Goal: Task Accomplishment & Management: Manage account settings

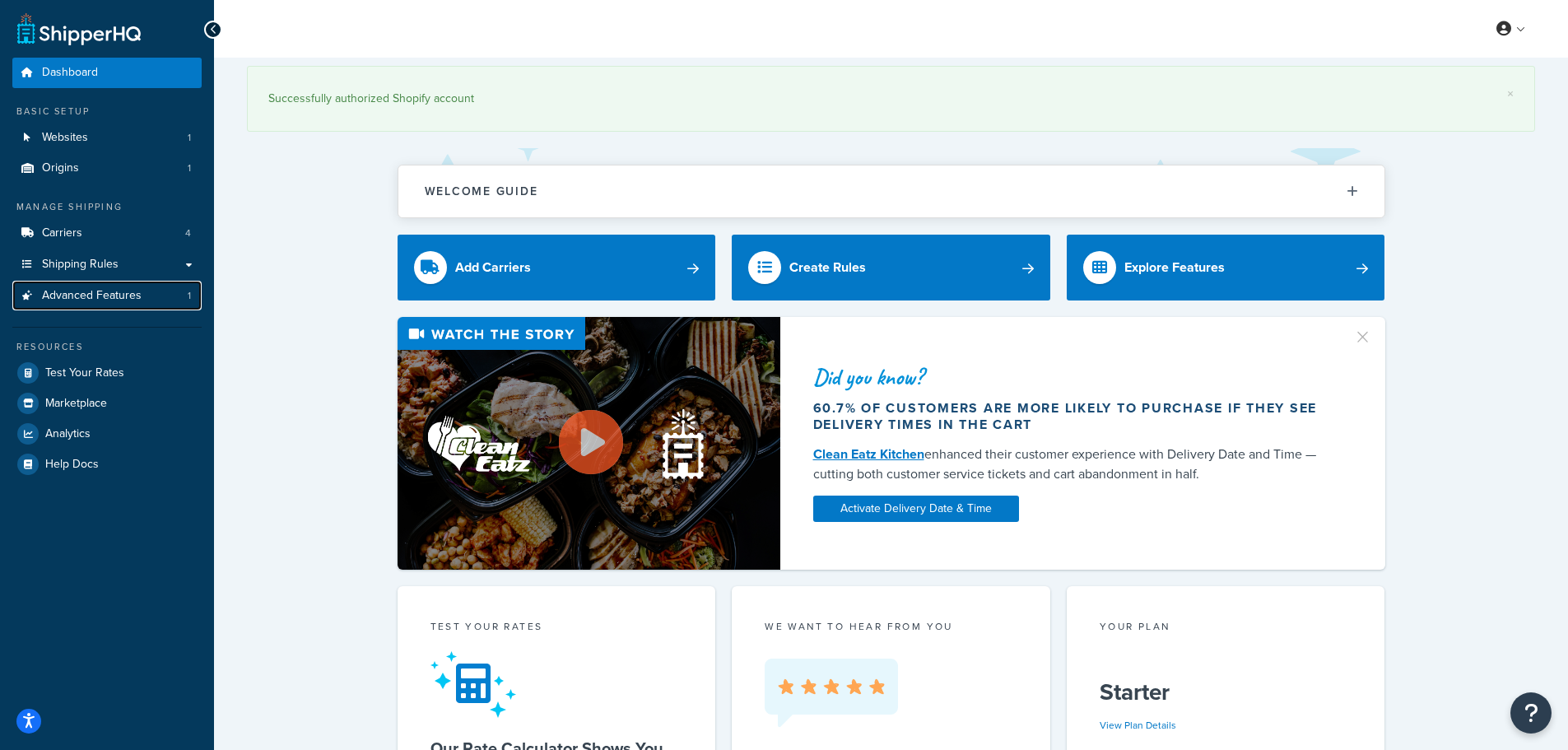
click at [94, 301] on span "Advanced Features" at bounding box center [92, 296] width 100 height 14
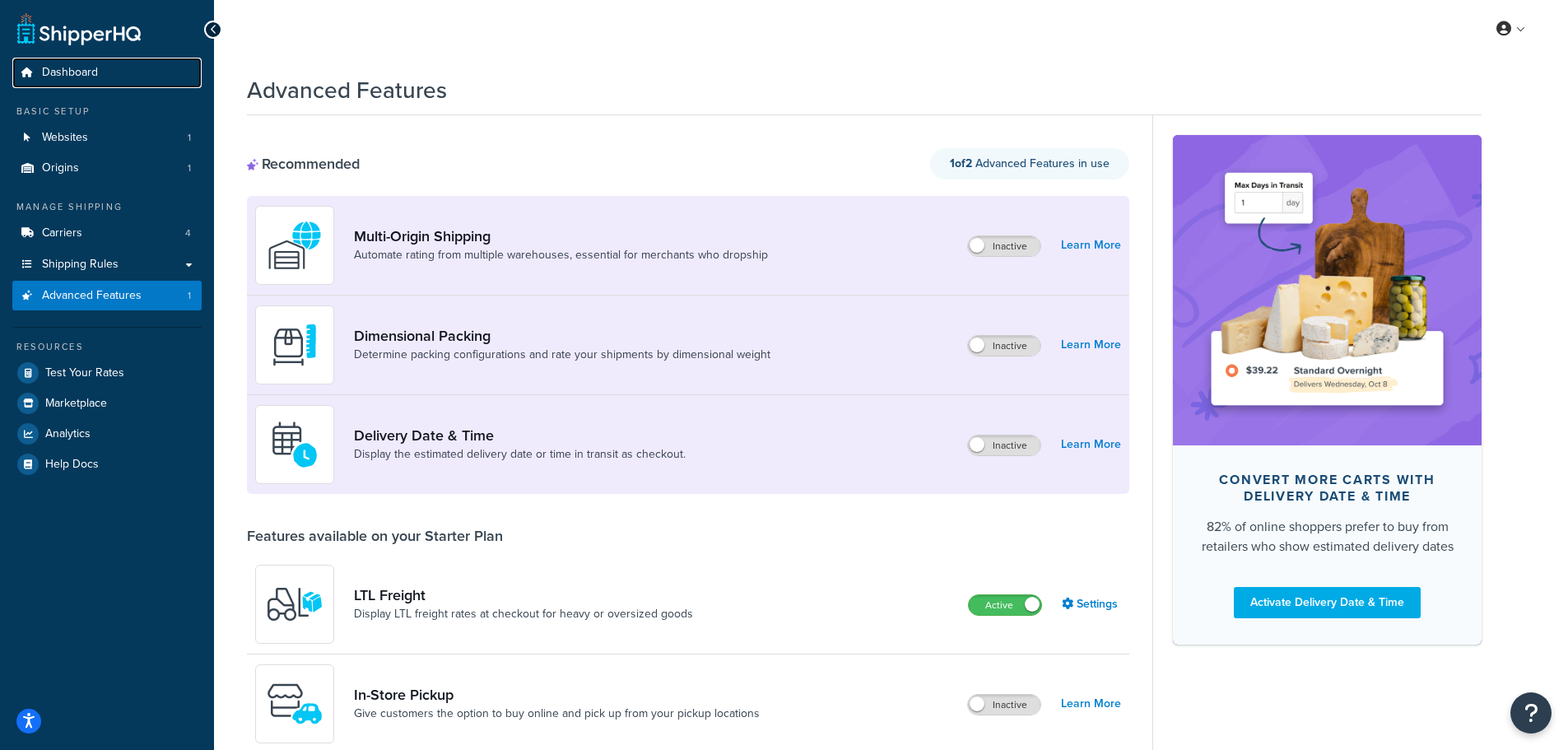
click at [88, 74] on span "Dashboard" at bounding box center [70, 73] width 56 height 14
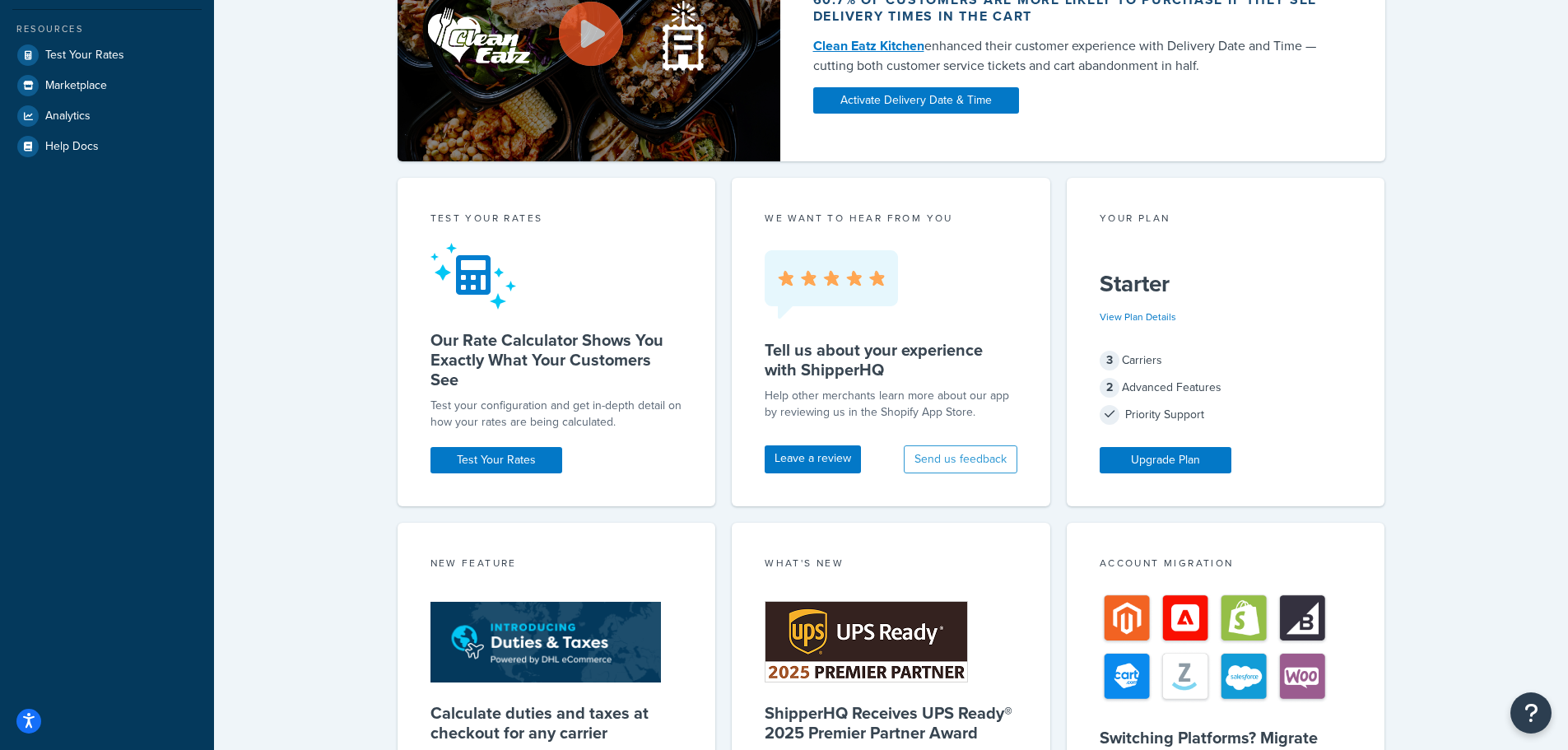
scroll to position [330, 0]
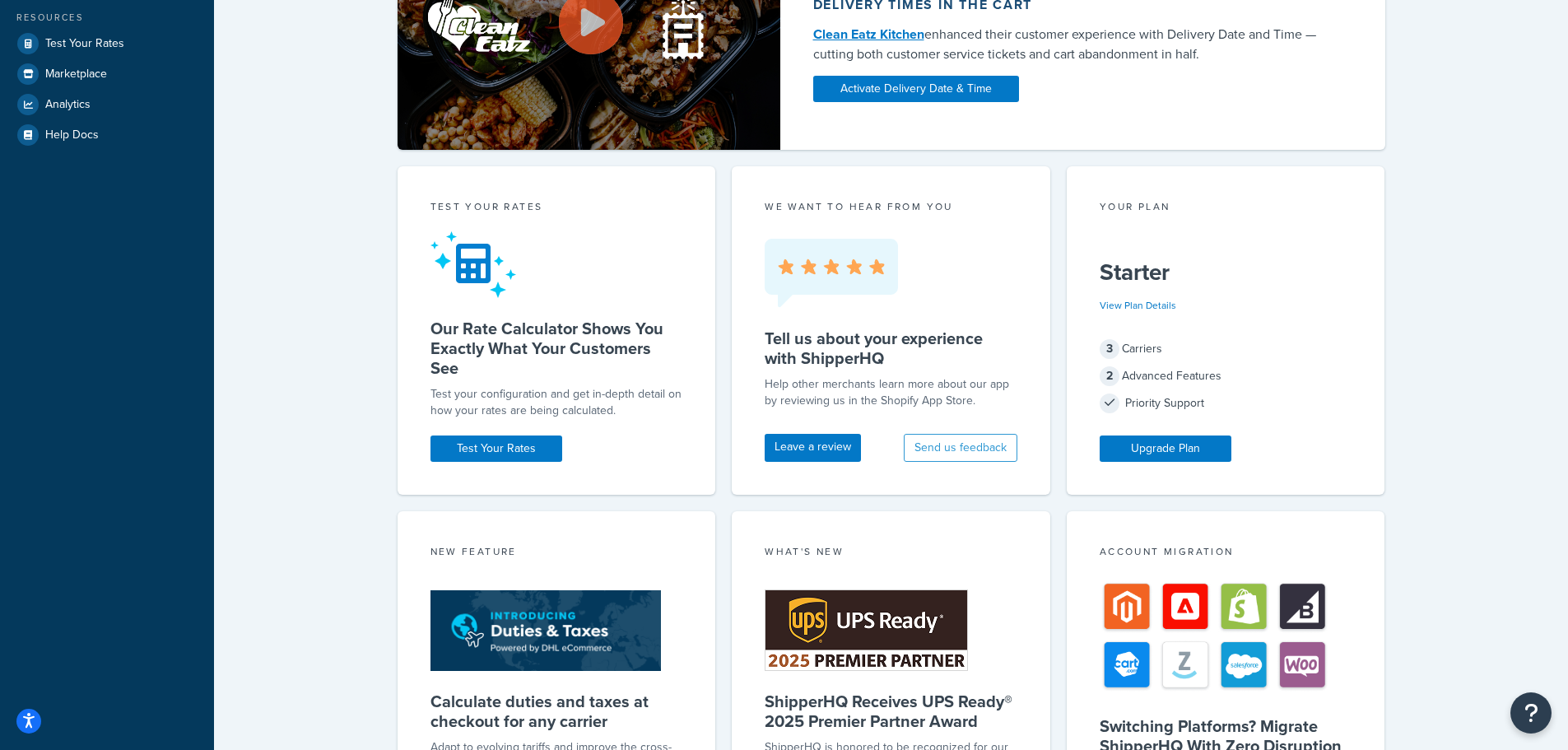
drag, startPoint x: 1150, startPoint y: 443, endPoint x: 1236, endPoint y: 328, distance: 143.6
click at [1257, 332] on div "Your Plan Starter View Plan Details 3 Carriers 2 Advanced Features Priority Sup…" at bounding box center [1226, 331] width 319 height 329
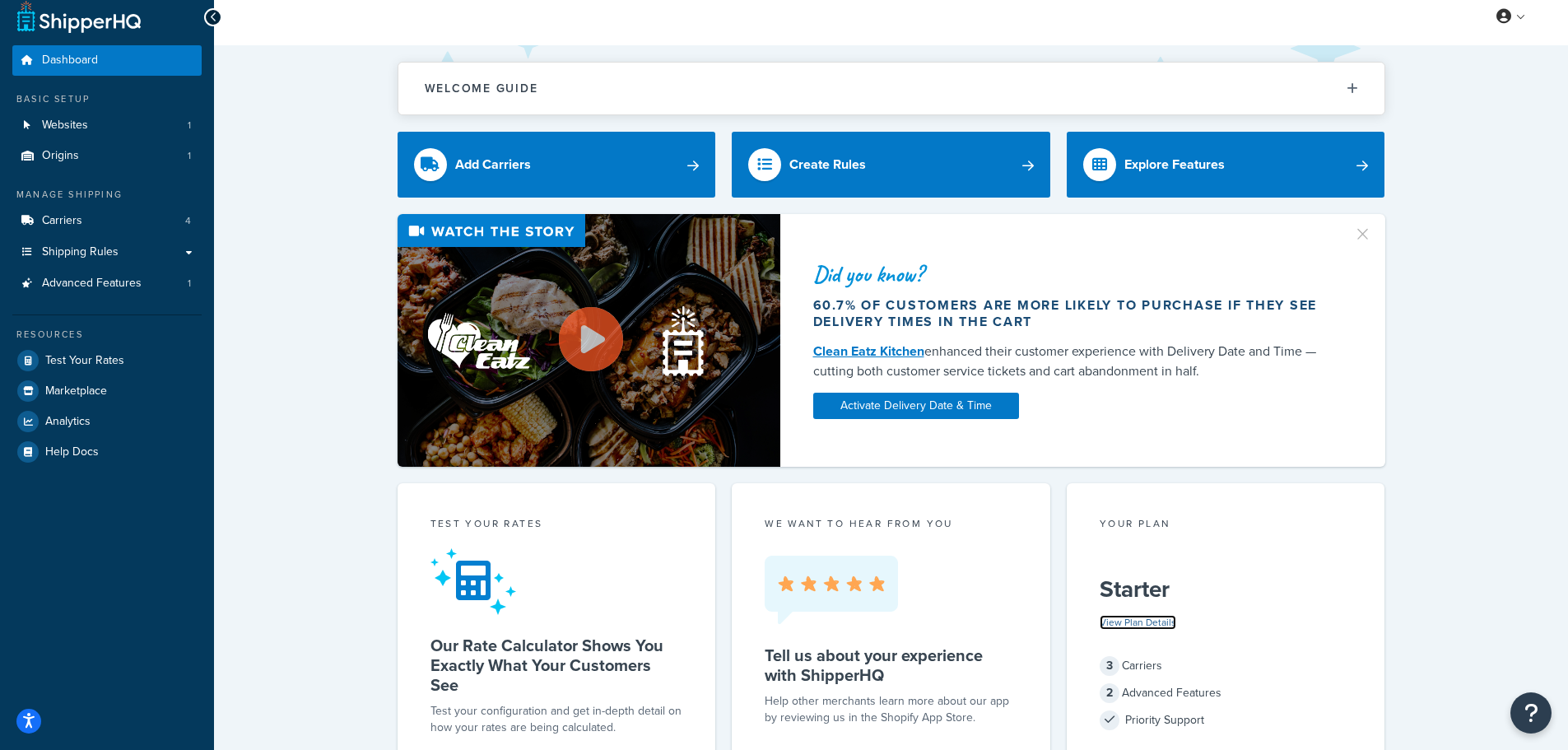
scroll to position [8, 0]
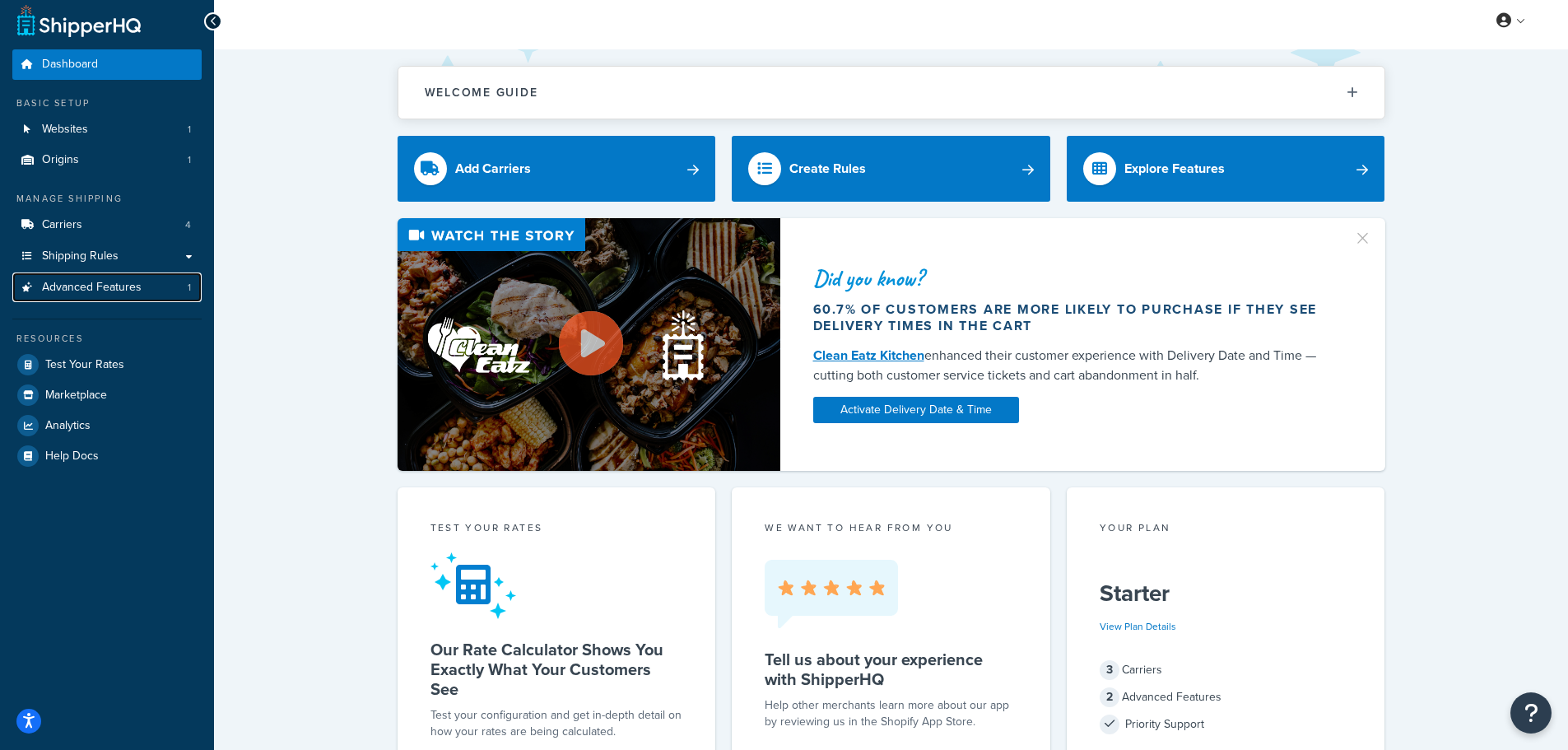
click at [107, 286] on span "Advanced Features" at bounding box center [92, 288] width 100 height 14
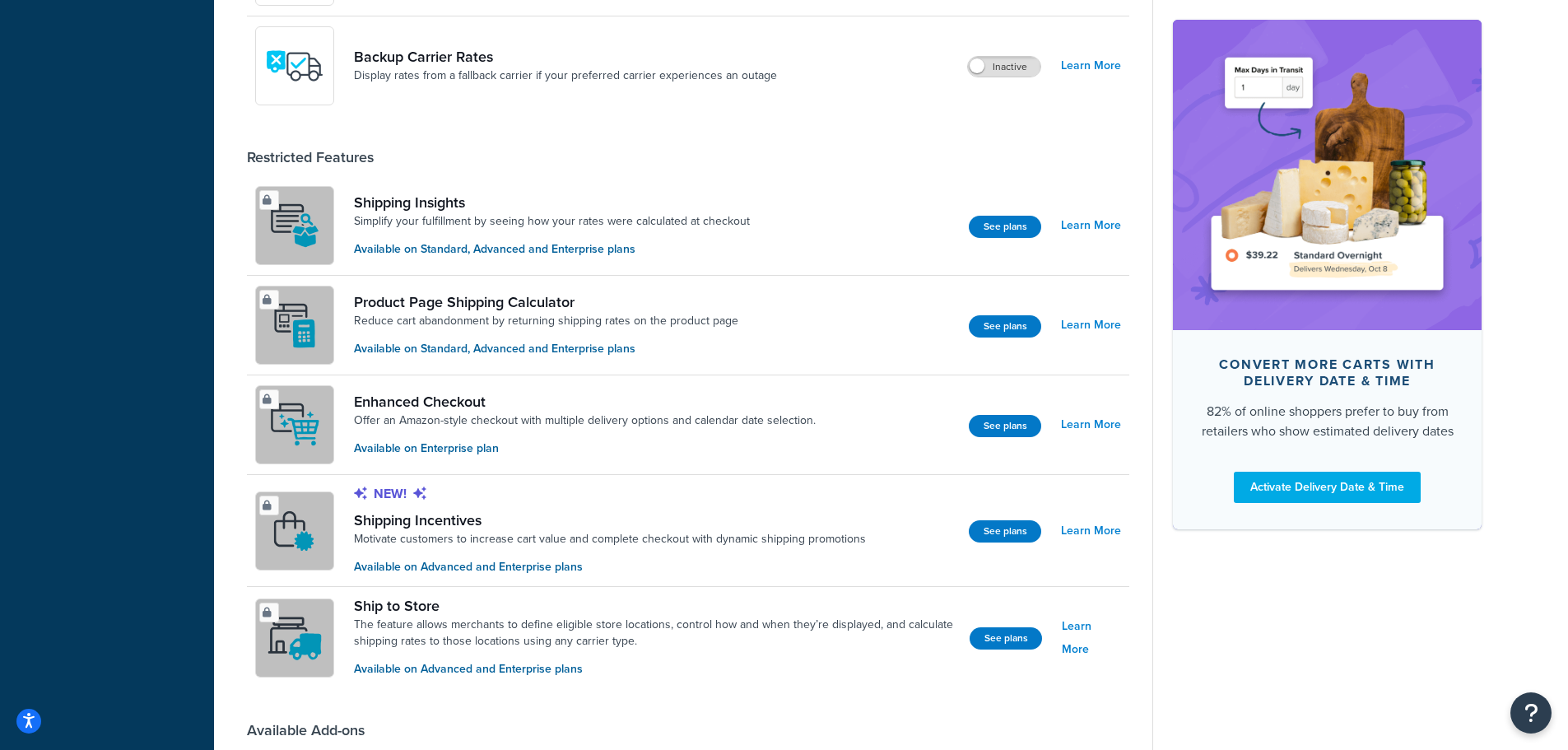
scroll to position [1118, 0]
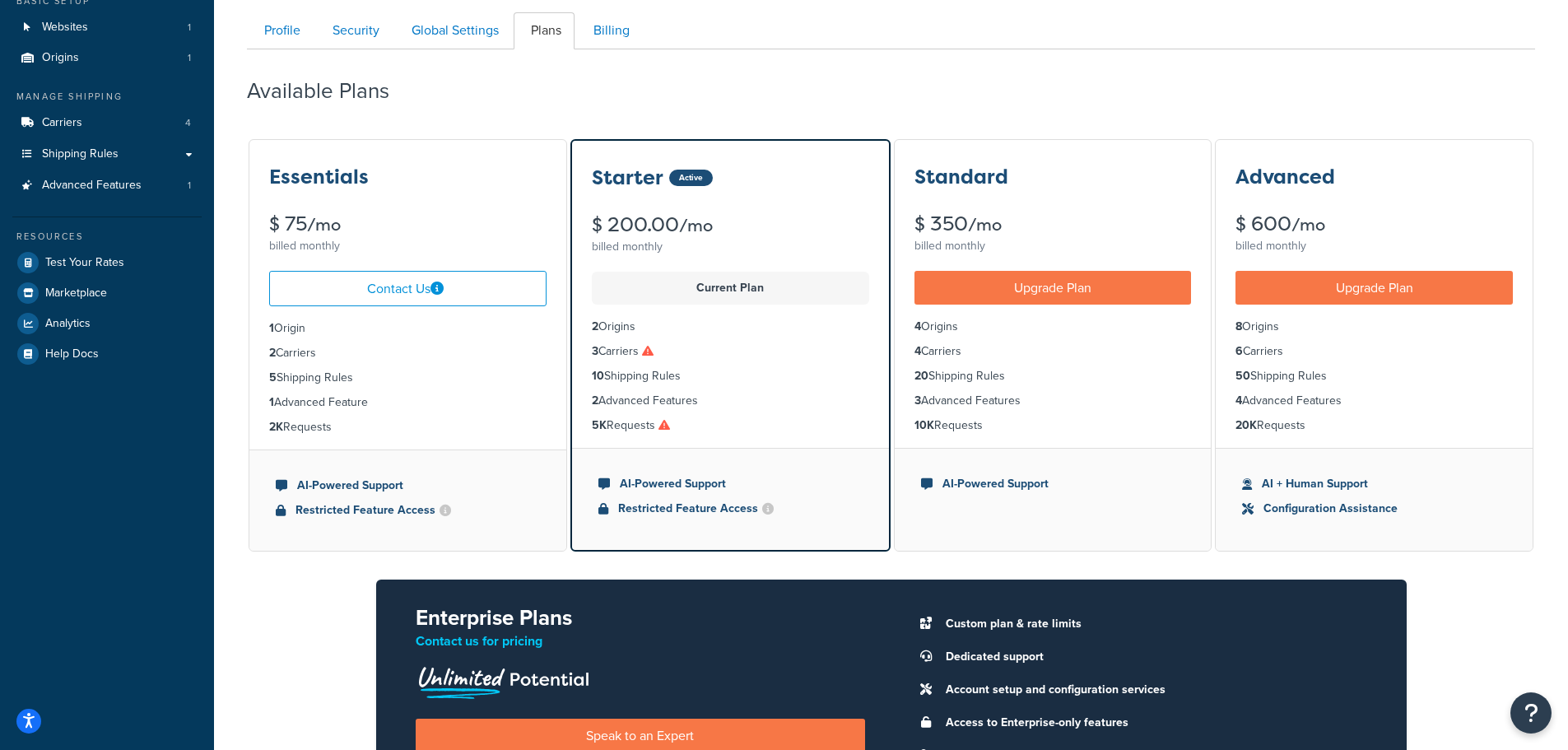
scroll to position [73, 0]
